Goal: Browse casually

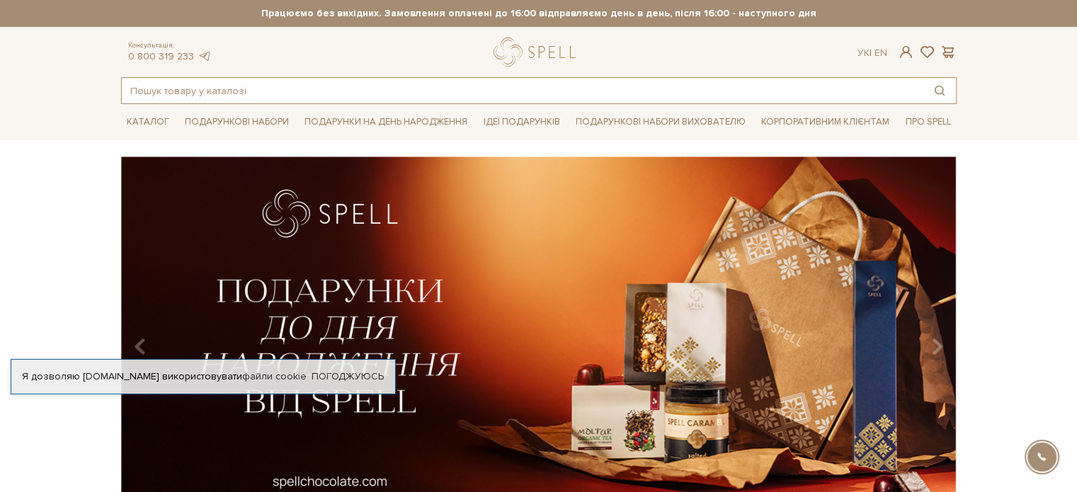
click at [829, 95] on input "text" at bounding box center [522, 90] width 801 height 25
paste input "KYIV CAKE"
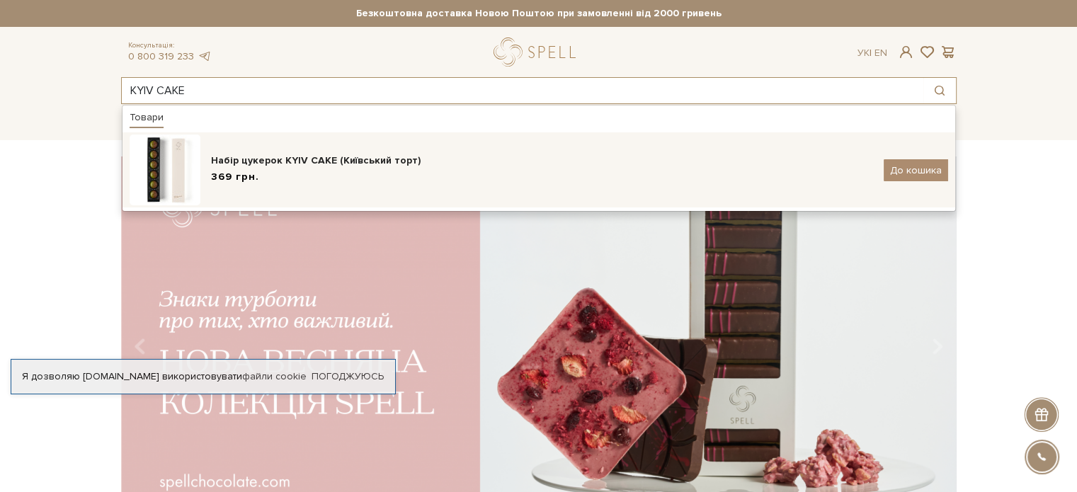
type input "KYIV CAKE"
click at [389, 162] on div "Набір цукерок KYIV CAKE (Київський торт)" at bounding box center [542, 161] width 662 height 14
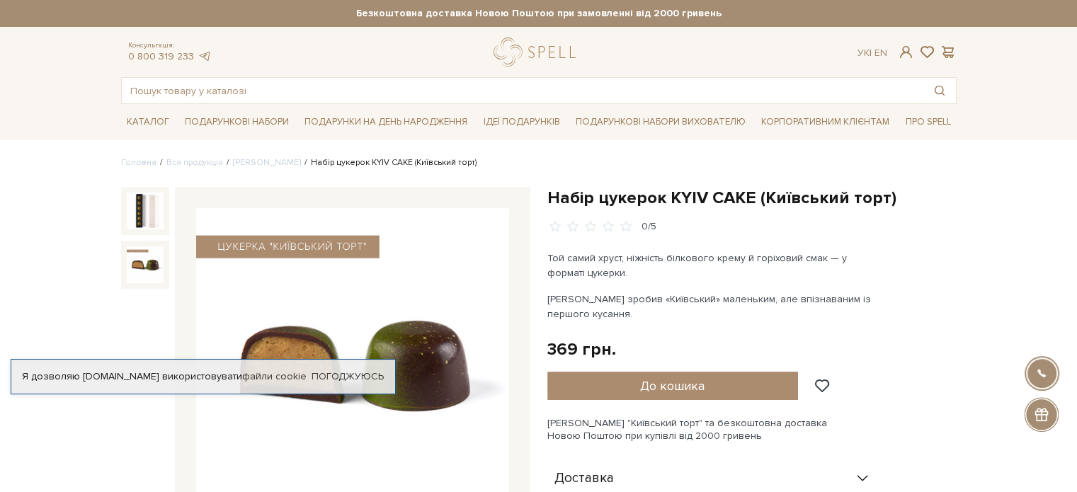
click at [155, 270] on img at bounding box center [145, 264] width 37 height 37
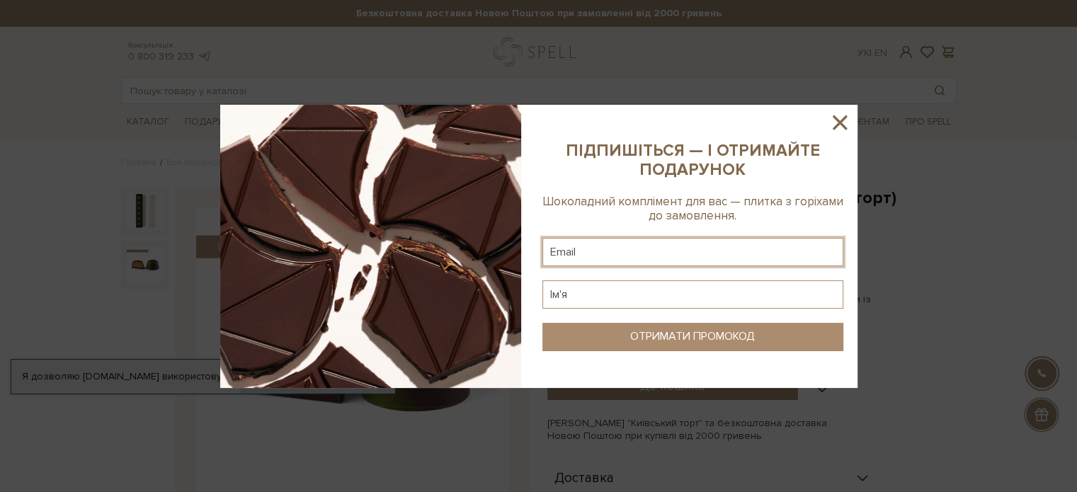
click at [664, 245] on input "text" at bounding box center [692, 252] width 301 height 28
type input "t-kido@ukr.net"
type input "z"
type input "Mydrive2018"
drag, startPoint x: 638, startPoint y: 291, endPoint x: 333, endPoint y: 257, distance: 306.3
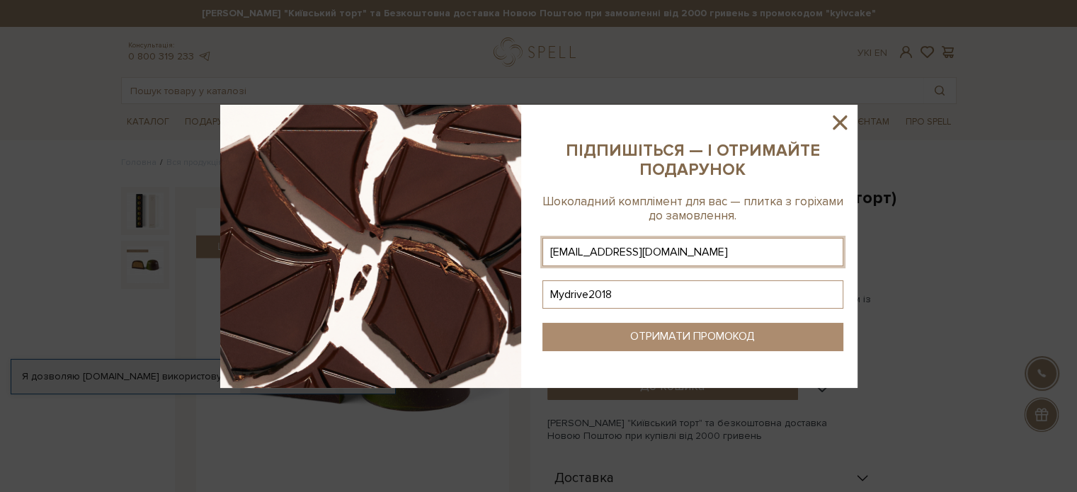
click at [333, 257] on div at bounding box center [538, 246] width 637 height 283
drag, startPoint x: 753, startPoint y: 205, endPoint x: 830, endPoint y: 203, distance: 77.2
click at [830, 203] on div "Шоколадний комплімент для вас — плитка з горіхами до замовлення." at bounding box center [692, 209] width 301 height 29
click at [845, 125] on icon at bounding box center [840, 122] width 24 height 24
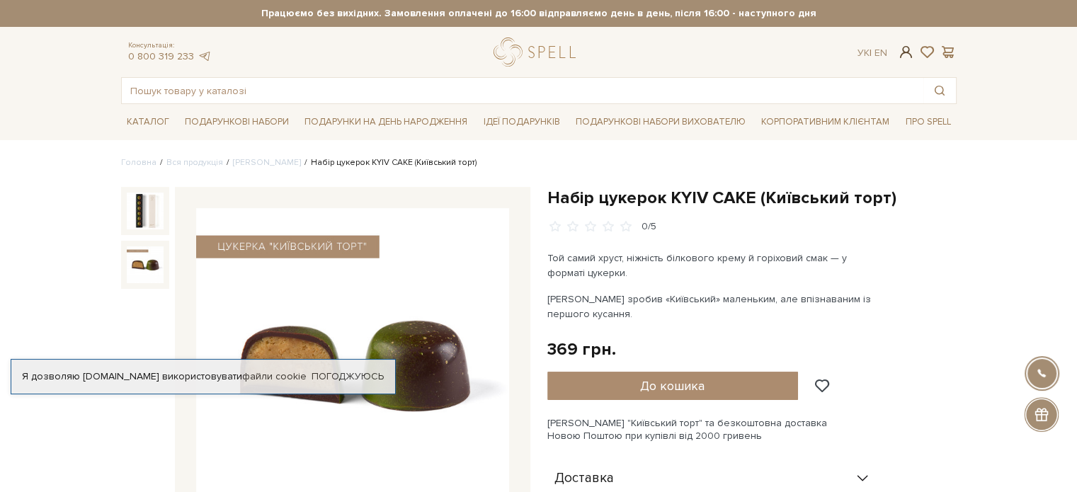
click at [905, 47] on span at bounding box center [905, 52] width 17 height 15
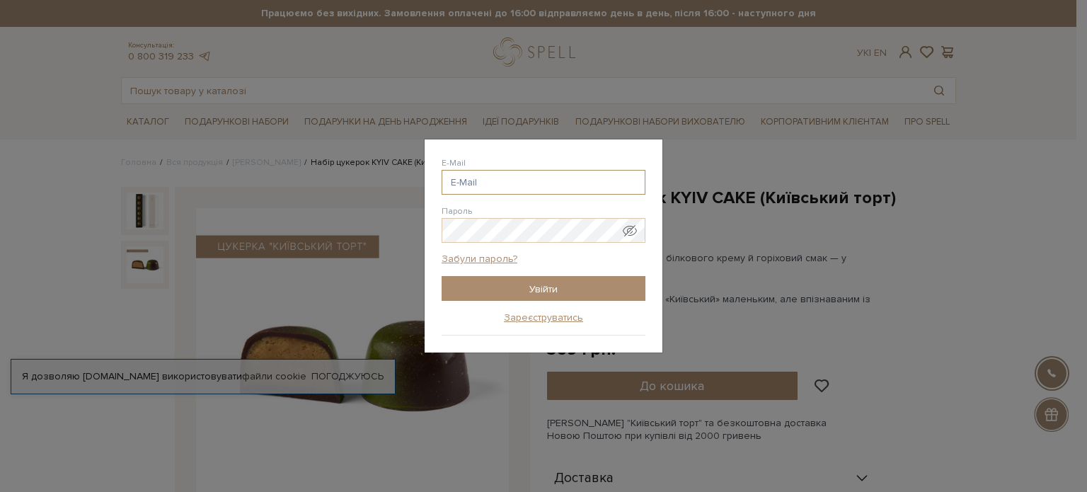
click at [510, 182] on input "E-Mail" at bounding box center [544, 182] width 204 height 25
type input "t-kido@ukr.net"
click at [442, 276] on input "Увійти" at bounding box center [544, 288] width 204 height 25
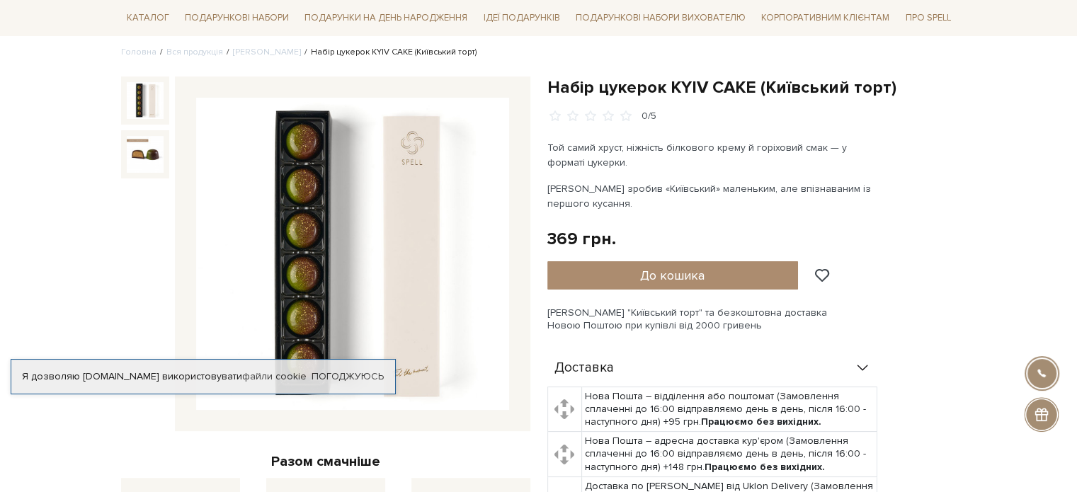
scroll to position [212, 0]
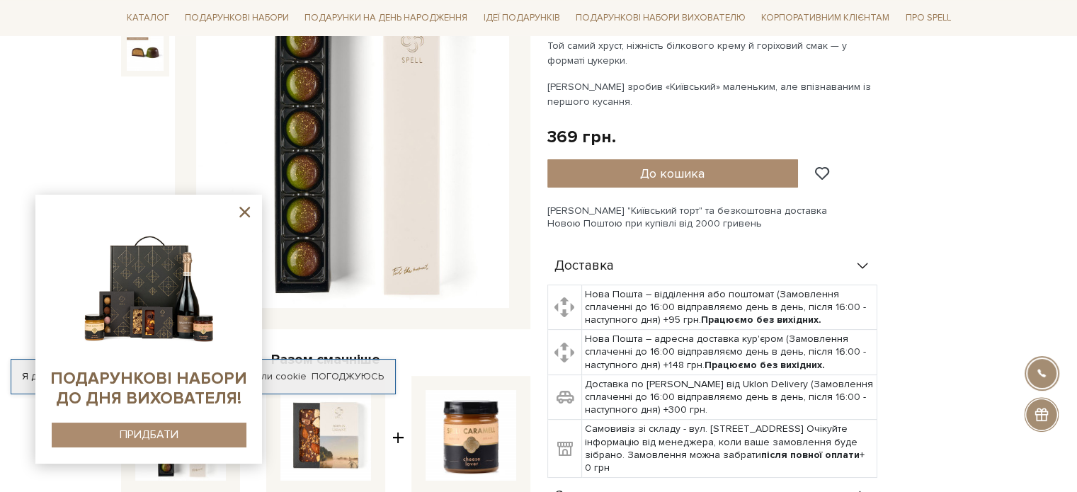
click at [244, 211] on icon at bounding box center [244, 212] width 11 height 11
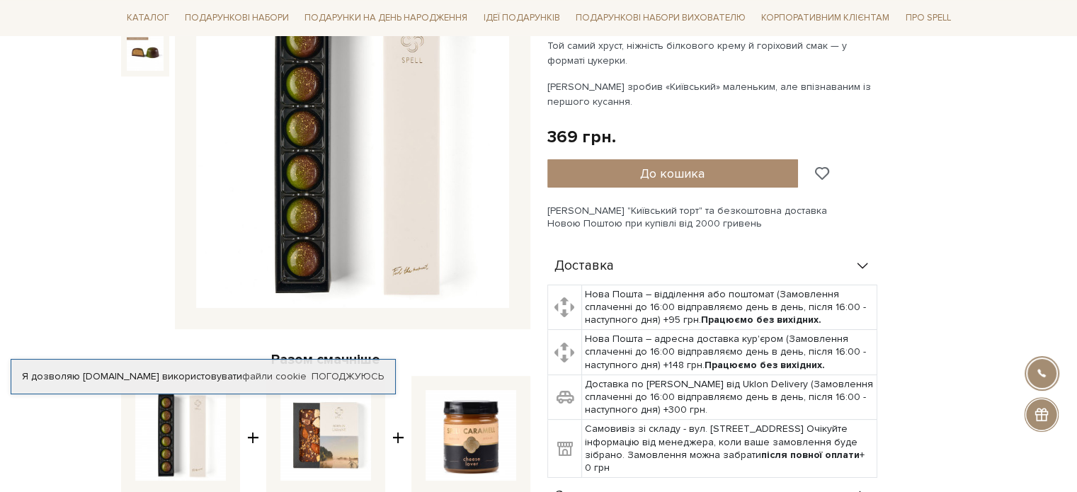
scroll to position [0, 0]
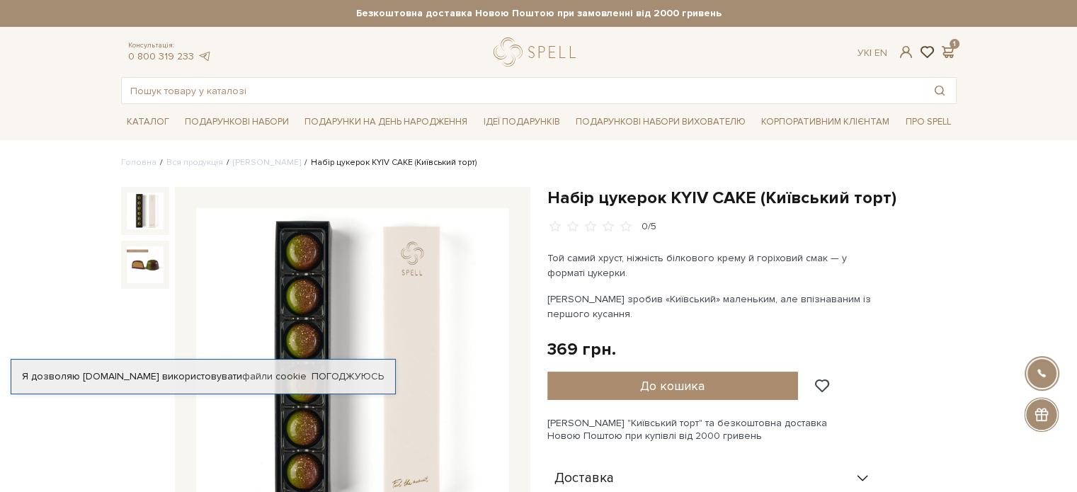
click at [926, 50] on span at bounding box center [926, 52] width 17 height 15
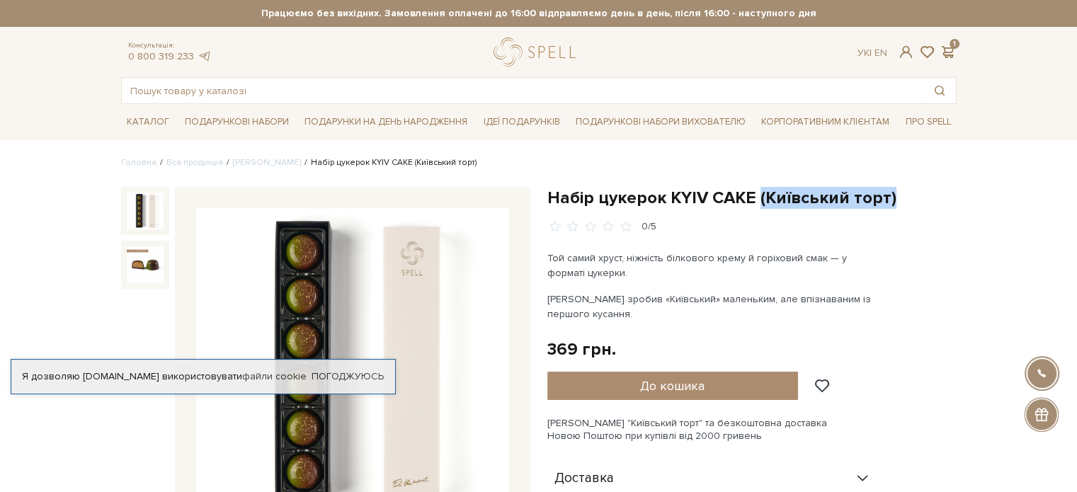
drag, startPoint x: 759, startPoint y: 198, endPoint x: 887, endPoint y: 199, distance: 128.1
click at [887, 199] on h1 "Набір цукерок KYIV CAKE (Київський торт)" at bounding box center [751, 198] width 409 height 22
click at [890, 199] on h1 "Набір цукерок KYIV CAKE (Київський торт)" at bounding box center [751, 198] width 409 height 22
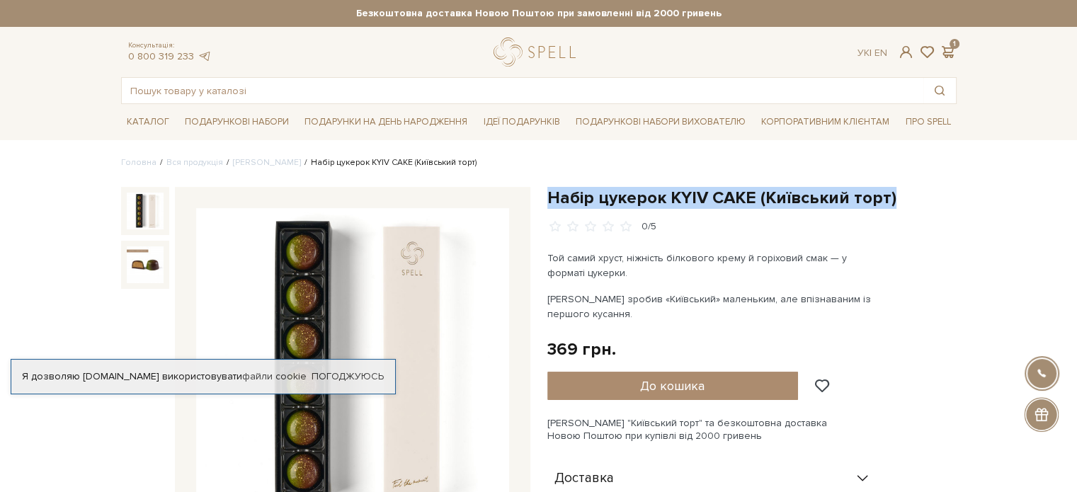
drag, startPoint x: 885, startPoint y: 197, endPoint x: 540, endPoint y: 203, distance: 344.8
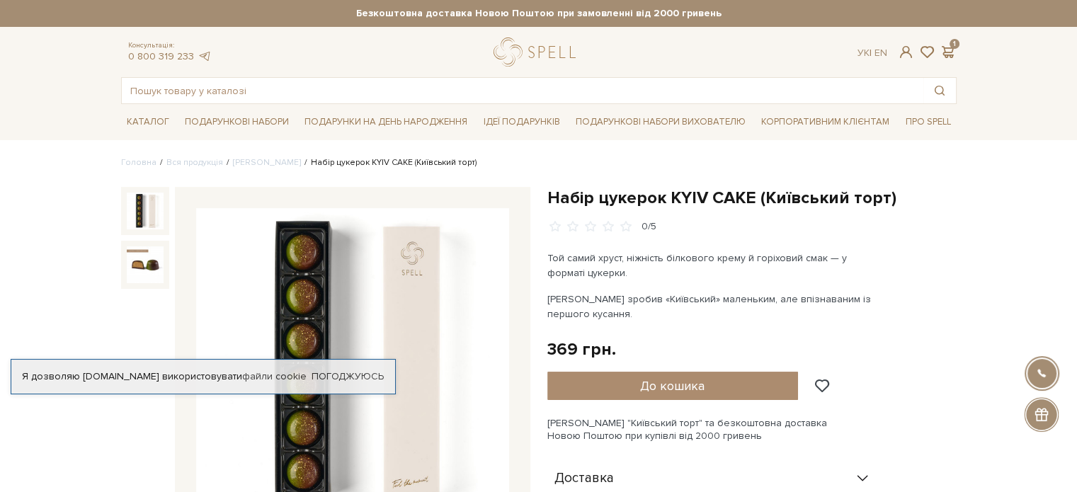
click at [838, 167] on ul "Головна Вся продукція Сети цукерок Набір цукерок KYIV CAKE (Київський торт)" at bounding box center [538, 162] width 835 height 13
click at [928, 54] on span at bounding box center [926, 52] width 17 height 15
click at [927, 53] on span at bounding box center [926, 52] width 17 height 15
click at [949, 47] on span at bounding box center [947, 52] width 17 height 15
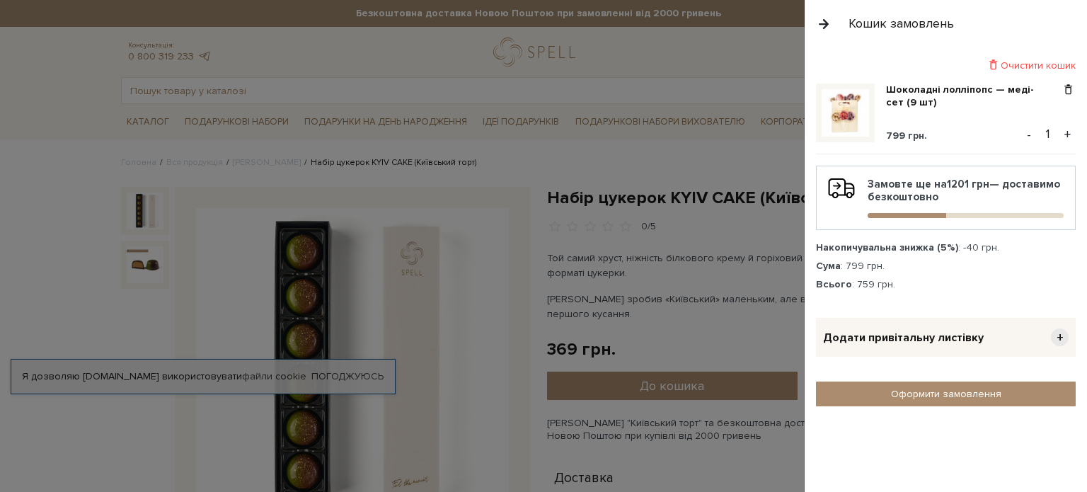
drag, startPoint x: 932, startPoint y: 217, endPoint x: 949, endPoint y: 217, distance: 17.0
click at [949, 217] on div "Замовте ще на 1201 грн — доставимо безкоштовно" at bounding box center [946, 198] width 260 height 64
click at [933, 213] on div at bounding box center [907, 215] width 79 height 5
click at [932, 93] on link "Шоколадні лолліпопс — меді-сет (9 шт)" at bounding box center [973, 96] width 175 height 25
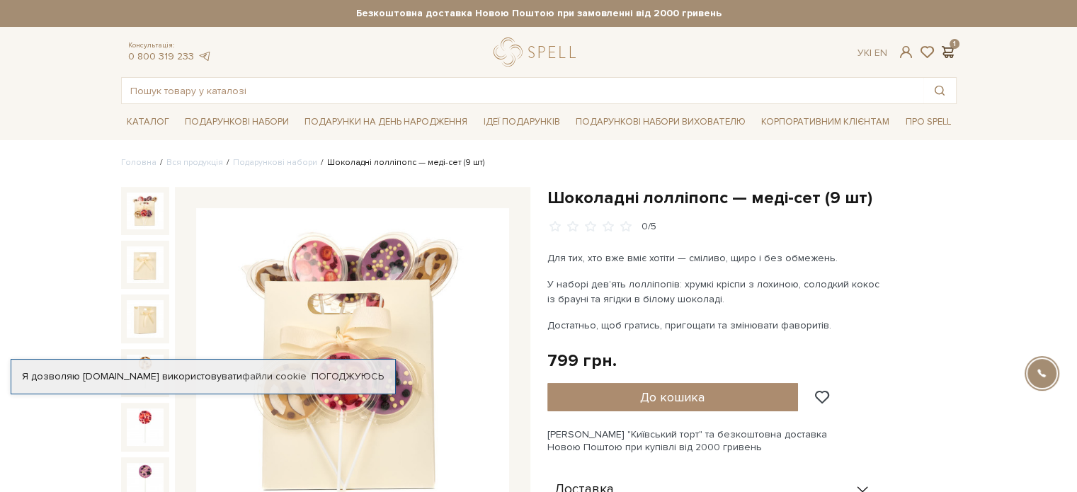
click at [949, 48] on span at bounding box center [947, 52] width 17 height 15
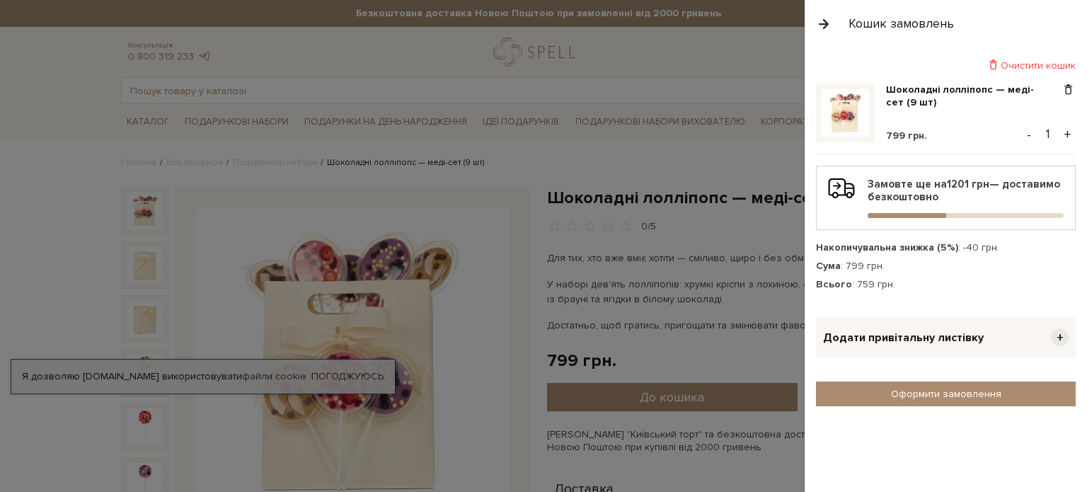
click at [697, 166] on div at bounding box center [543, 246] width 1087 height 492
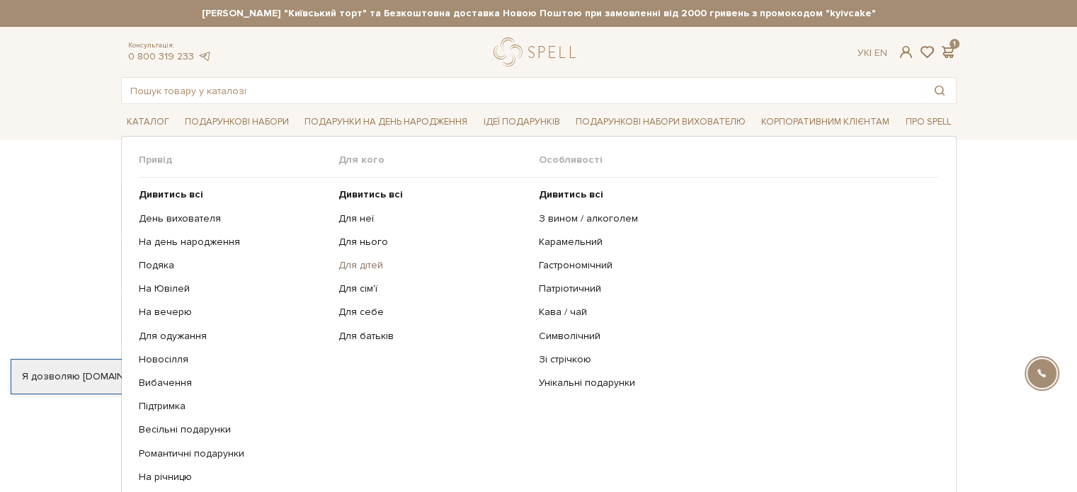
click at [360, 268] on link "Для дітей" at bounding box center [433, 265] width 190 height 13
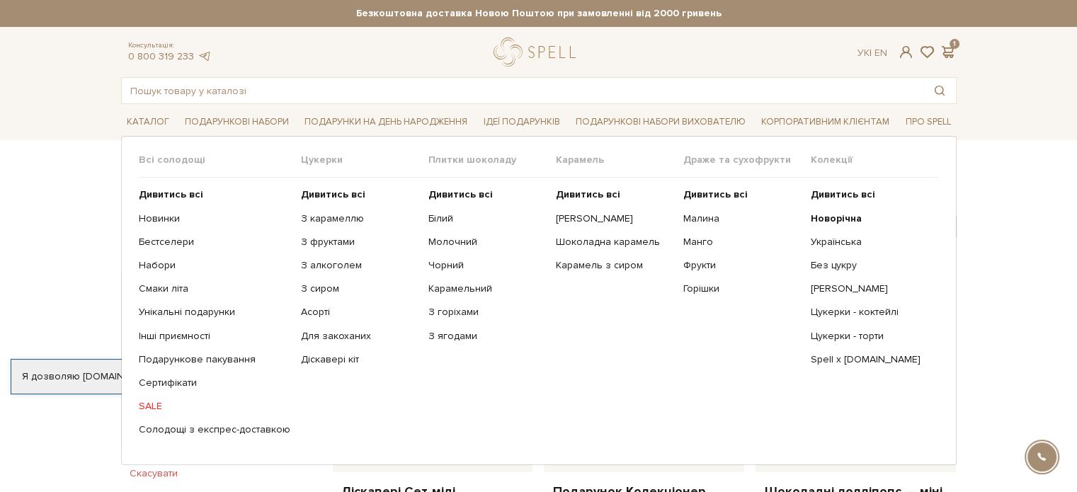
click at [149, 404] on link "SALE" at bounding box center [214, 406] width 151 height 13
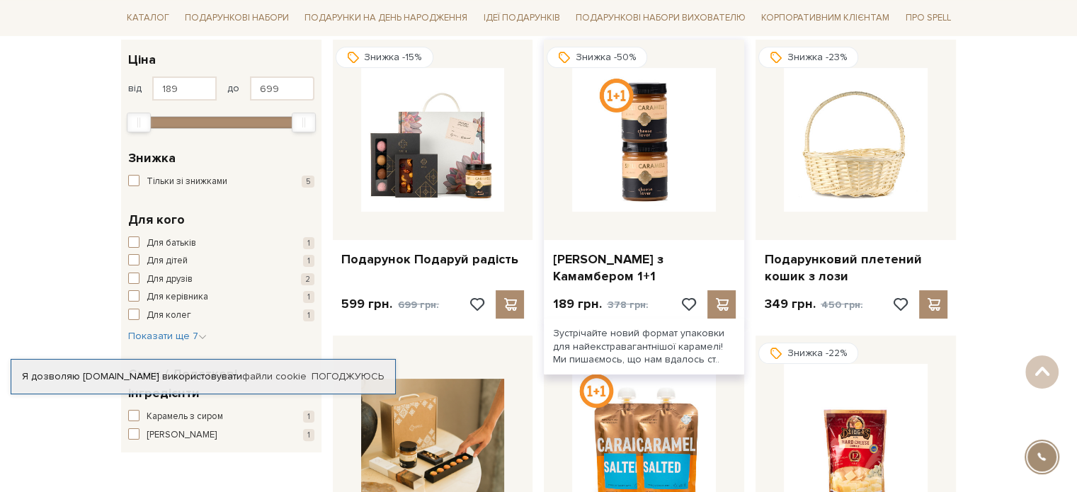
scroll to position [212, 0]
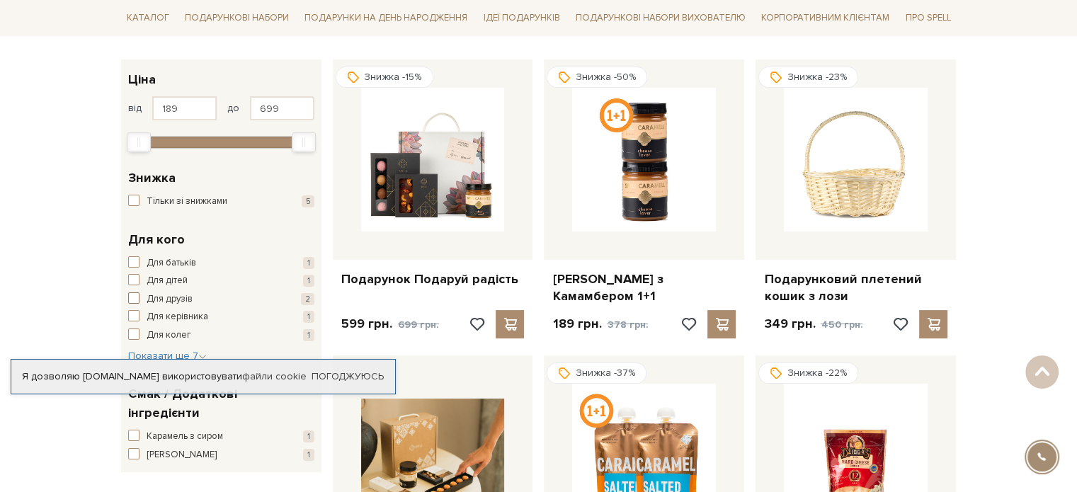
click at [134, 296] on span "button" at bounding box center [133, 297] width 11 height 11
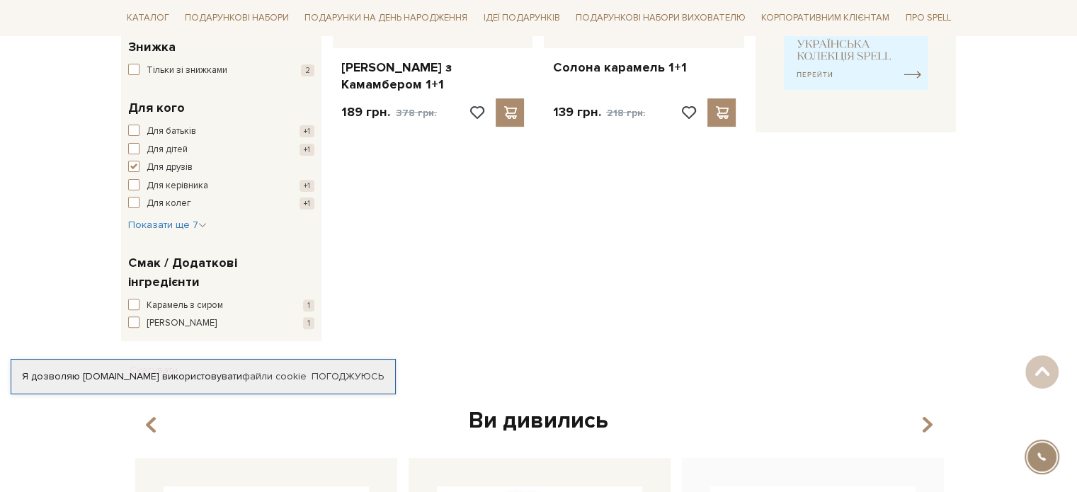
scroll to position [425, 0]
click at [144, 226] on span "Показати ще 7" at bounding box center [167, 224] width 79 height 12
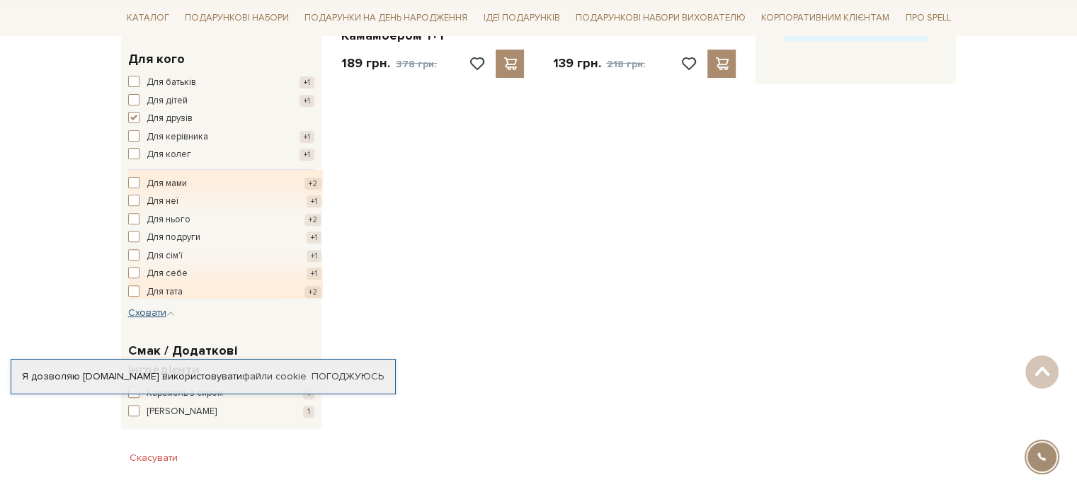
scroll to position [496, 0]
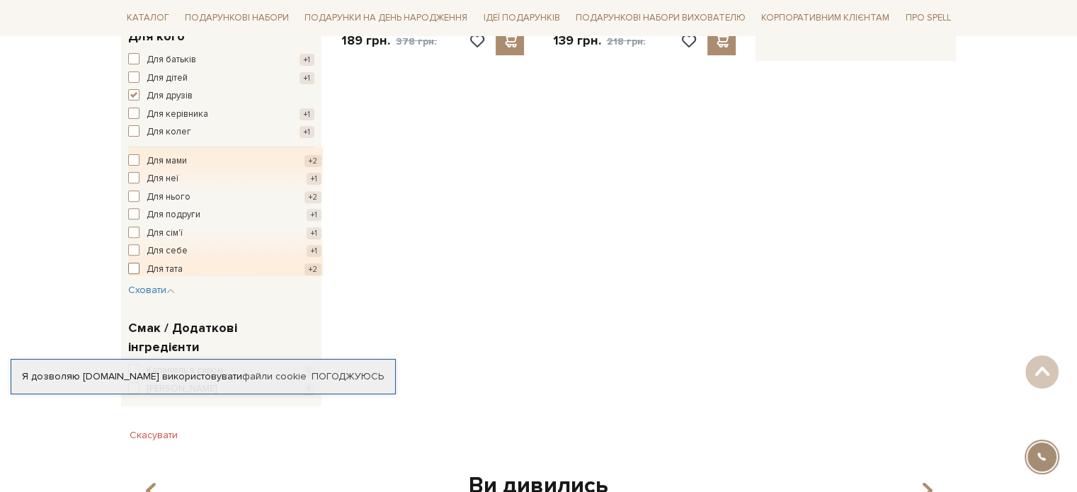
click at [132, 266] on span "button" at bounding box center [133, 268] width 11 height 11
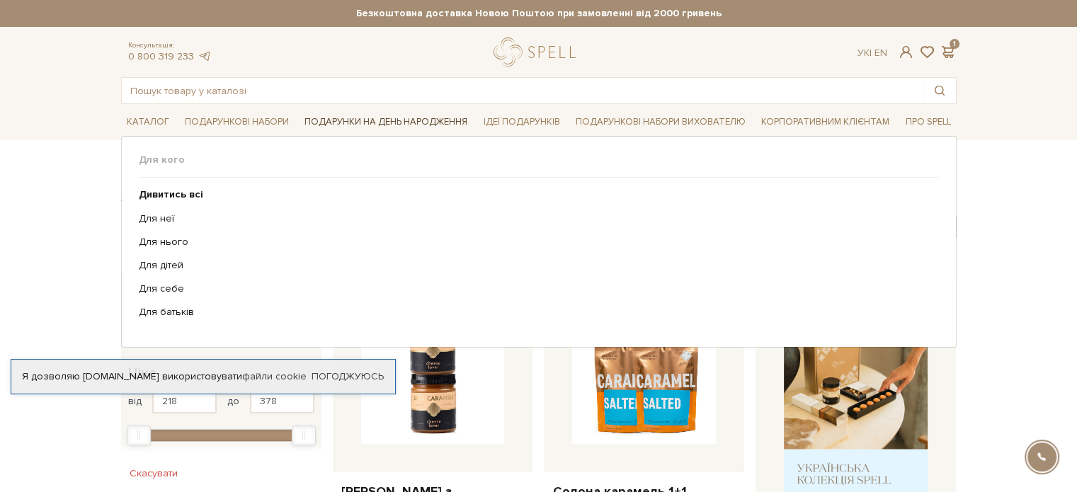
click at [405, 124] on link "Подарунки на День народження" at bounding box center [386, 122] width 174 height 22
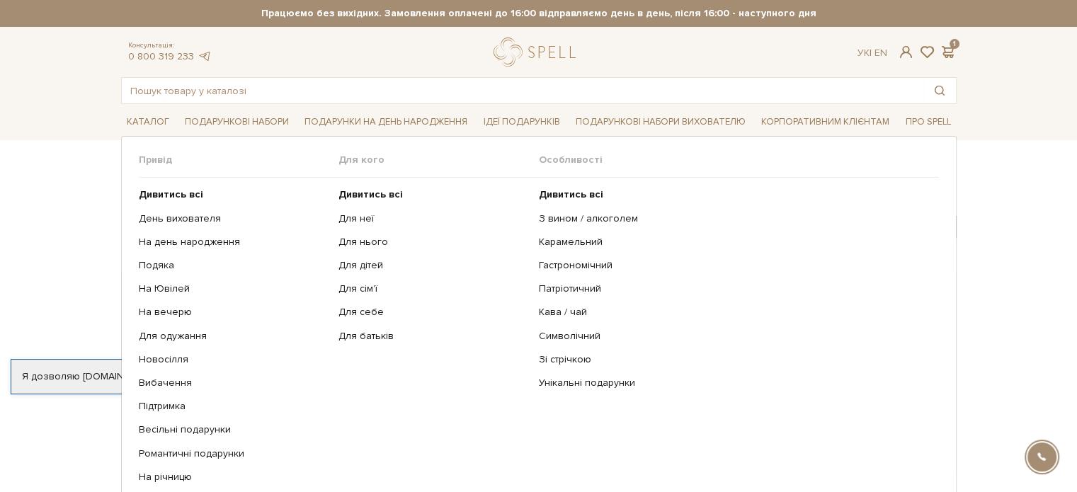
click at [510, 117] on link "Ідеї подарунків" at bounding box center [521, 122] width 88 height 22
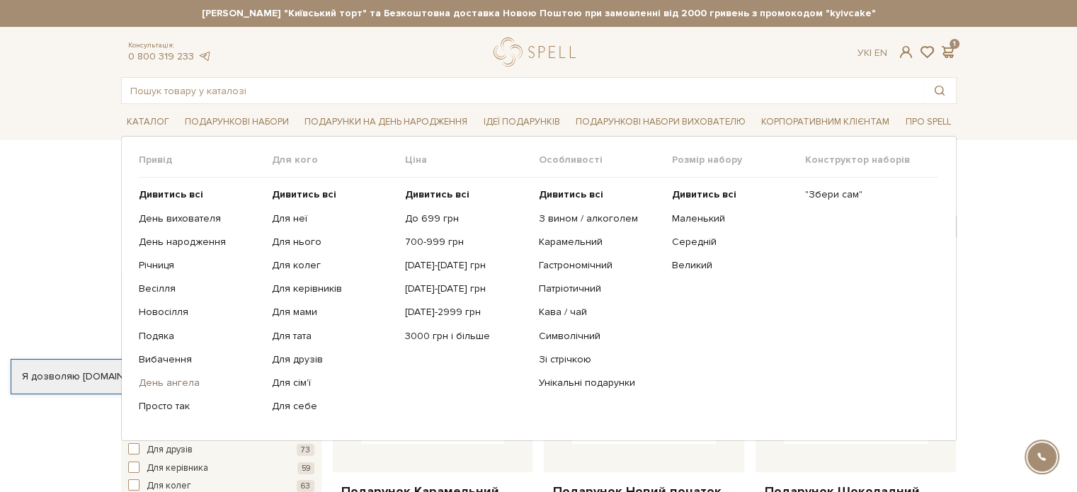
click at [155, 380] on link "День ангела" at bounding box center [200, 383] width 122 height 13
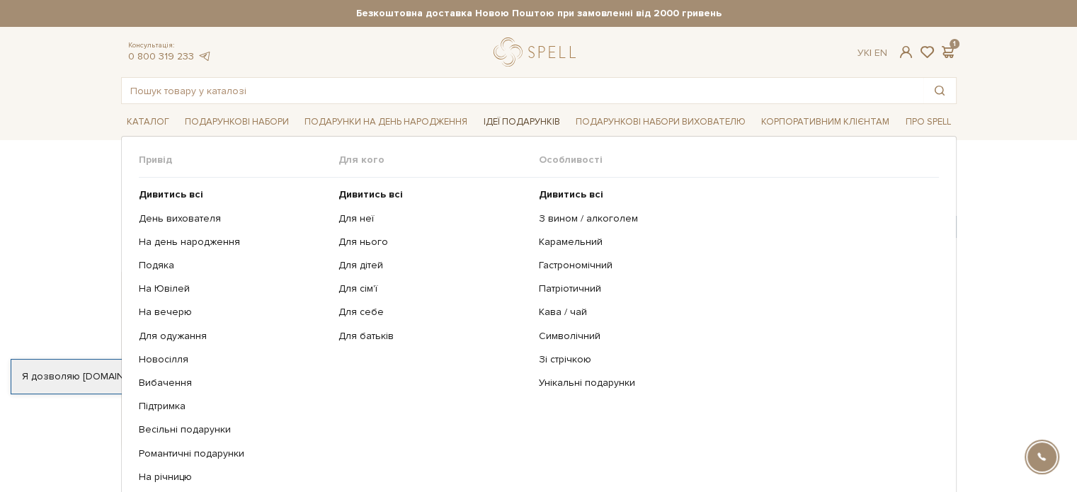
click at [505, 123] on link "Ідеї подарунків" at bounding box center [521, 122] width 88 height 22
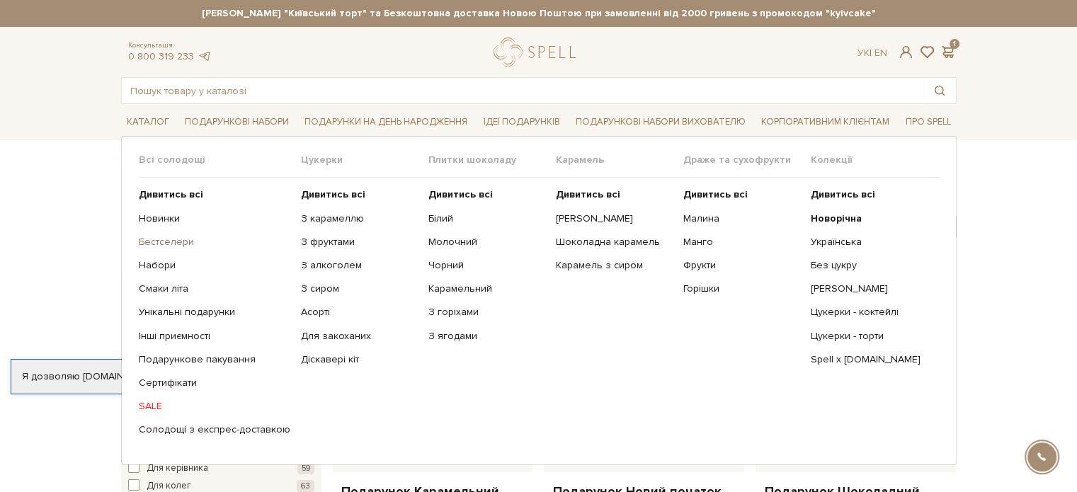
click at [163, 237] on link "Бестселери" at bounding box center [214, 242] width 151 height 13
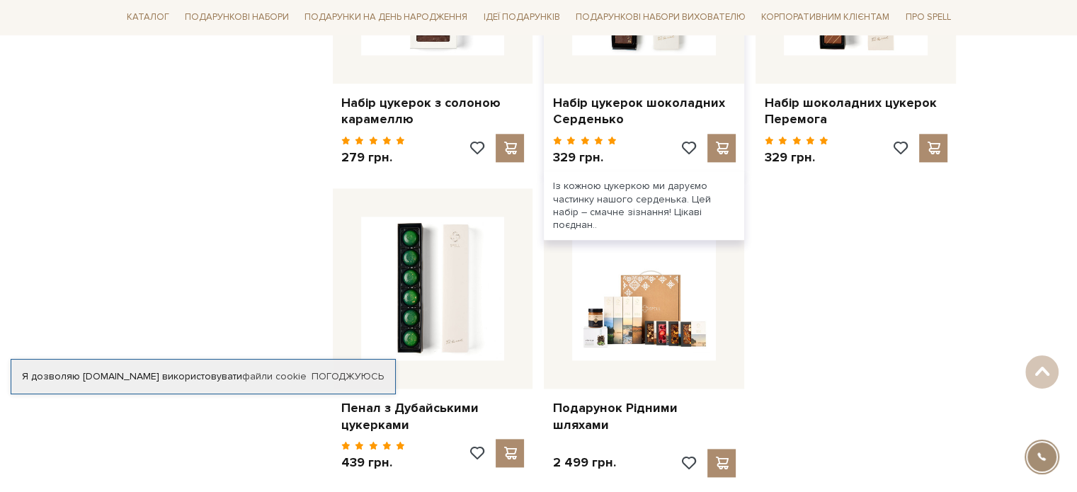
scroll to position [1699, 0]
